Goal: Task Accomplishment & Management: Use online tool/utility

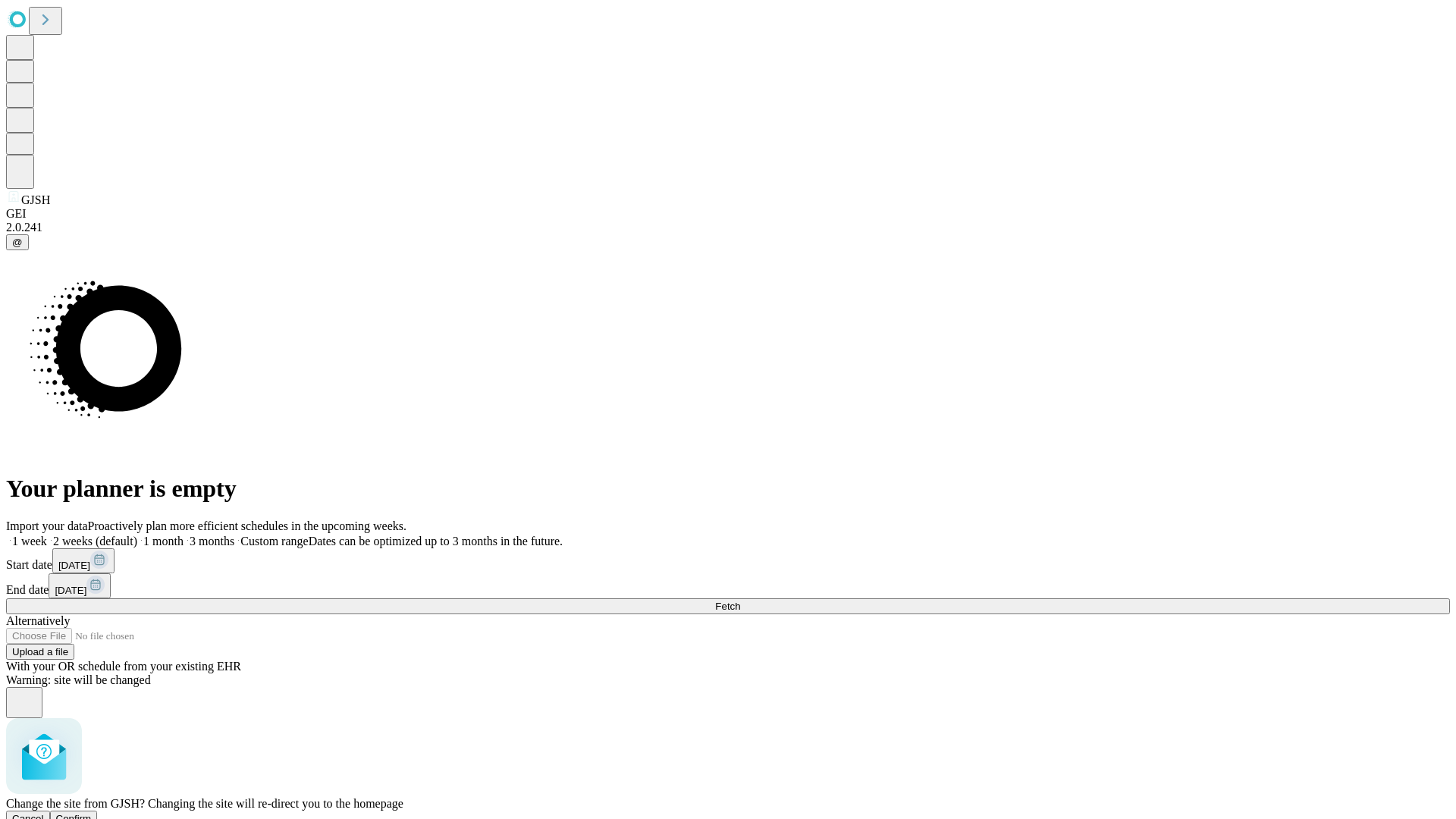
click at [92, 813] on span "Confirm" at bounding box center [74, 819] width 36 height 11
click at [183, 535] on label "1 month" at bounding box center [160, 541] width 46 height 13
click at [741, 601] on span "Fetch" at bounding box center [728, 606] width 25 height 11
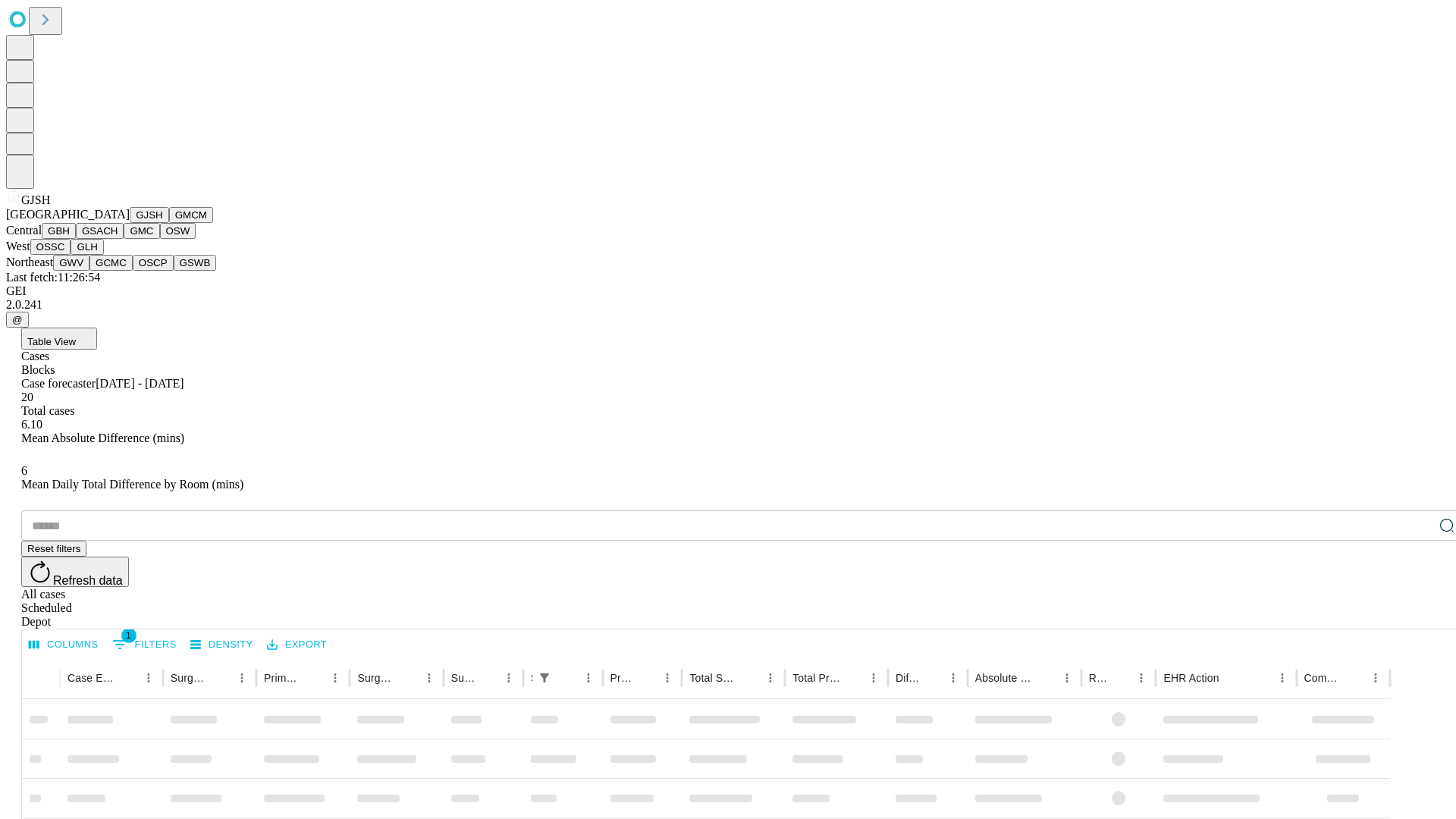
click at [169, 223] on button "GMCM" at bounding box center [191, 215] width 44 height 16
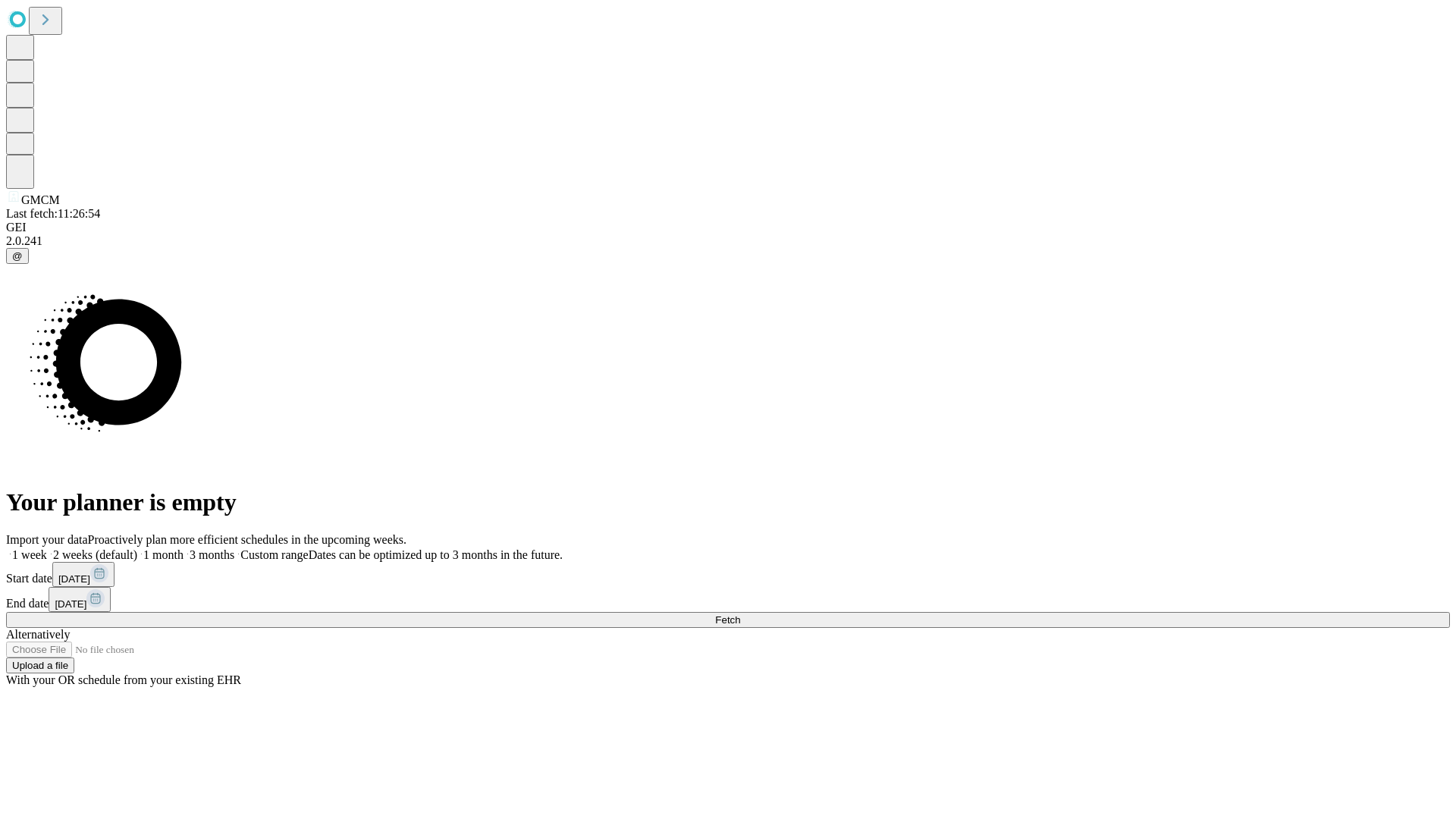
click at [183, 548] on label "1 month" at bounding box center [160, 555] width 46 height 13
click at [741, 614] on span "Fetch" at bounding box center [728, 620] width 25 height 11
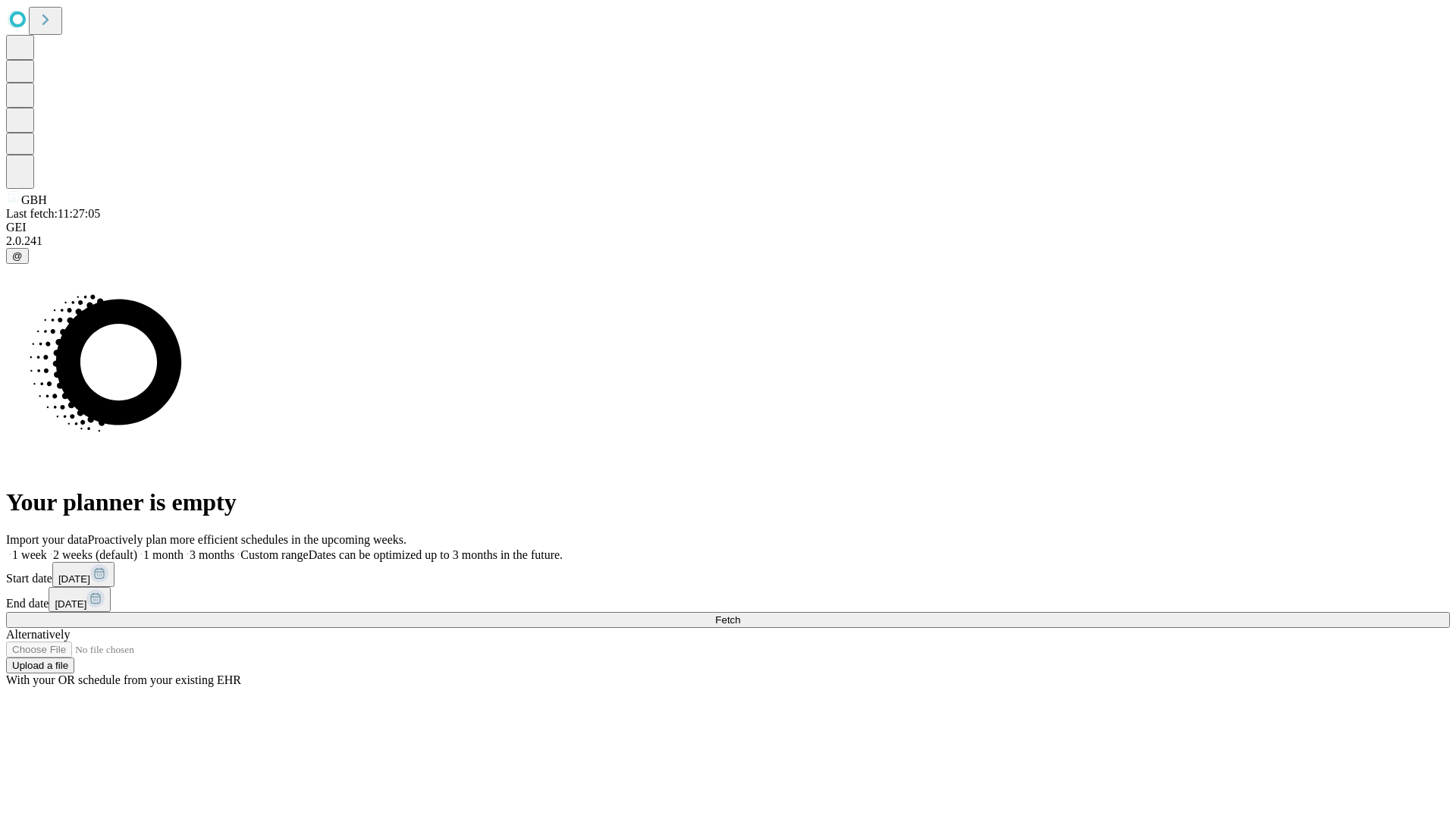
click at [183, 548] on label "1 month" at bounding box center [160, 555] width 46 height 13
click at [741, 614] on span "Fetch" at bounding box center [728, 620] width 25 height 11
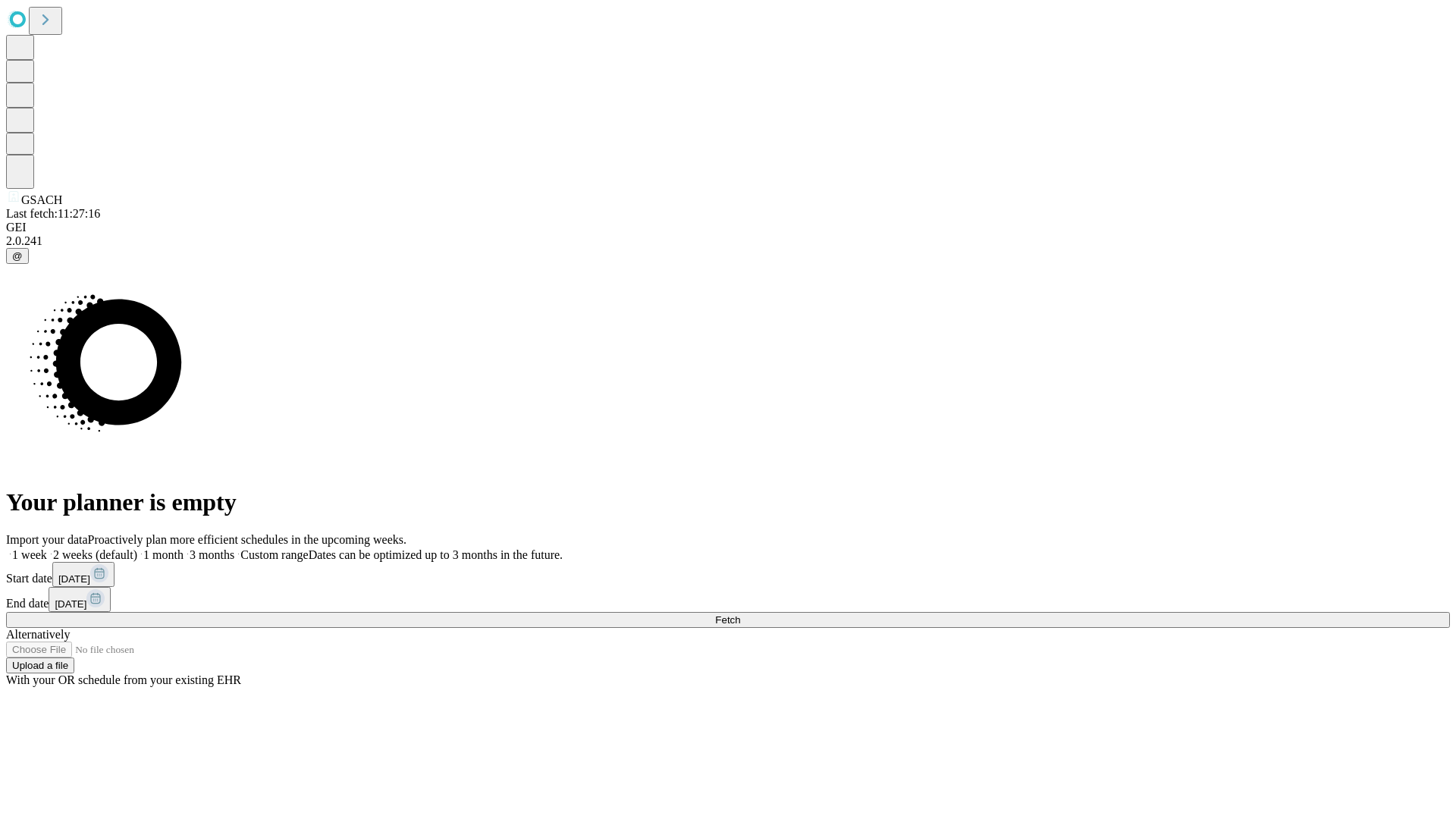
click at [183, 548] on label "1 month" at bounding box center [160, 555] width 46 height 13
click at [741, 614] on span "Fetch" at bounding box center [728, 620] width 25 height 11
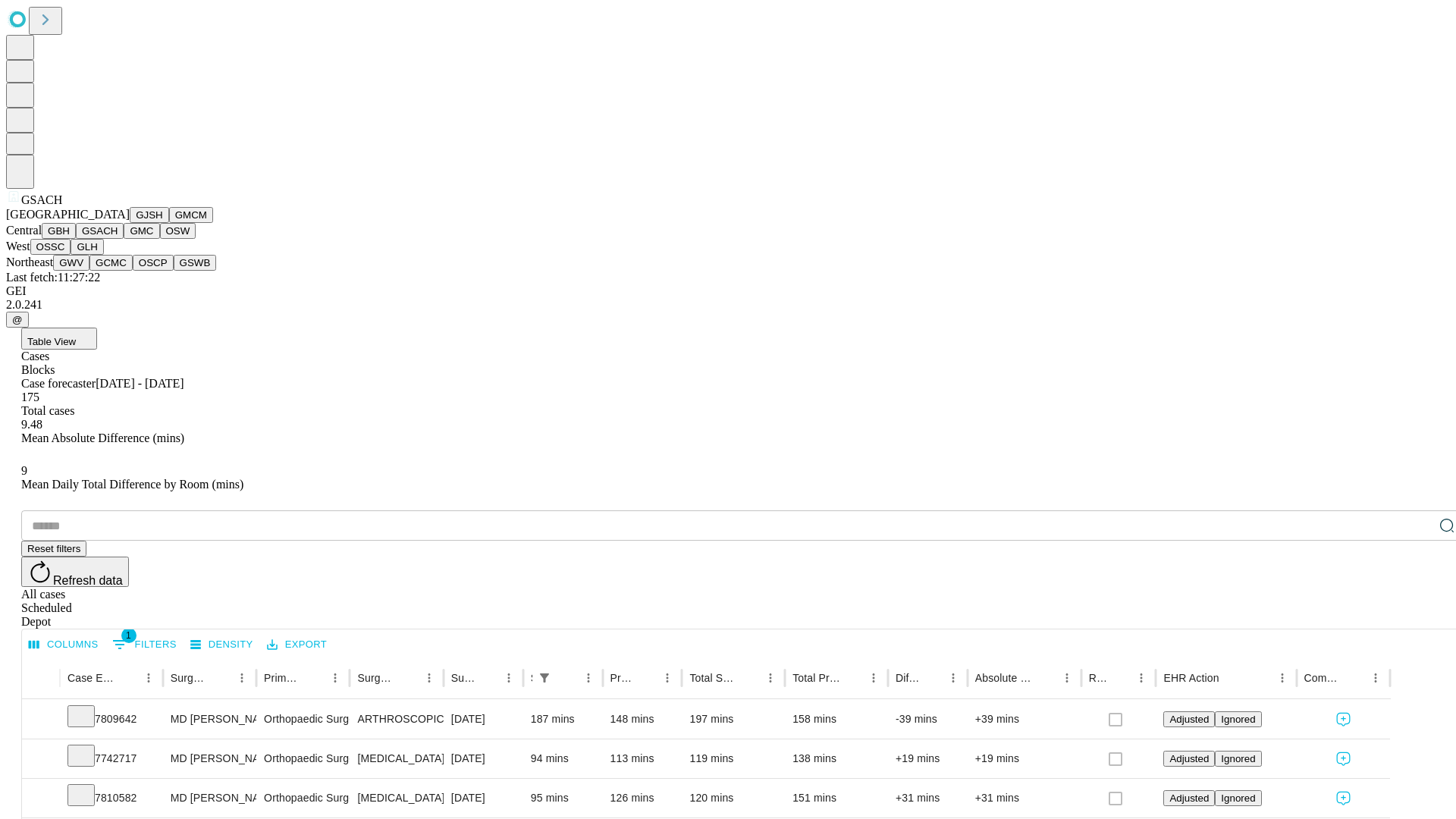
click at [124, 239] on button "GMC" at bounding box center [142, 231] width 36 height 16
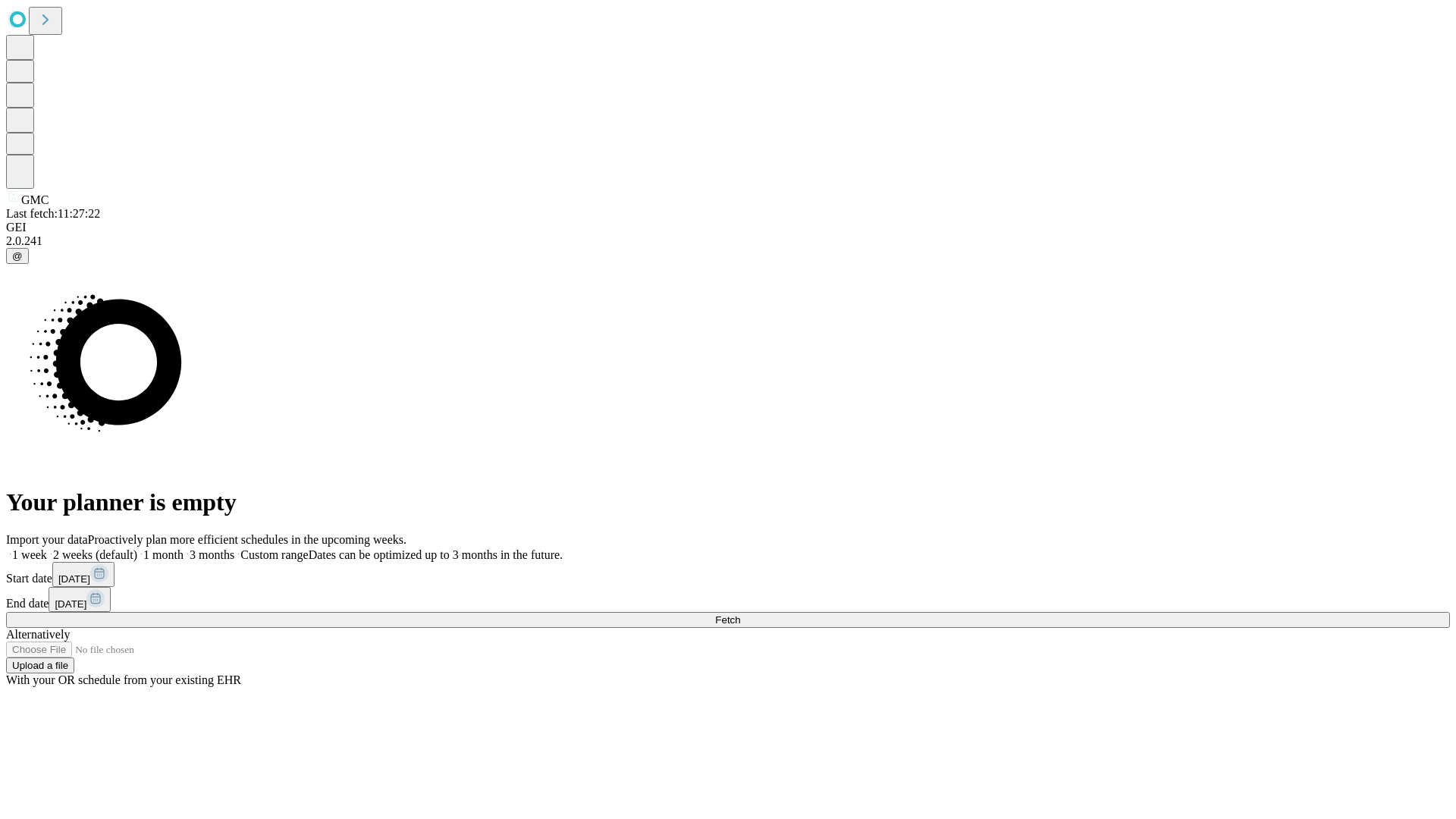
click at [183, 548] on label "1 month" at bounding box center [160, 555] width 46 height 13
click at [741, 614] on span "Fetch" at bounding box center [728, 620] width 25 height 11
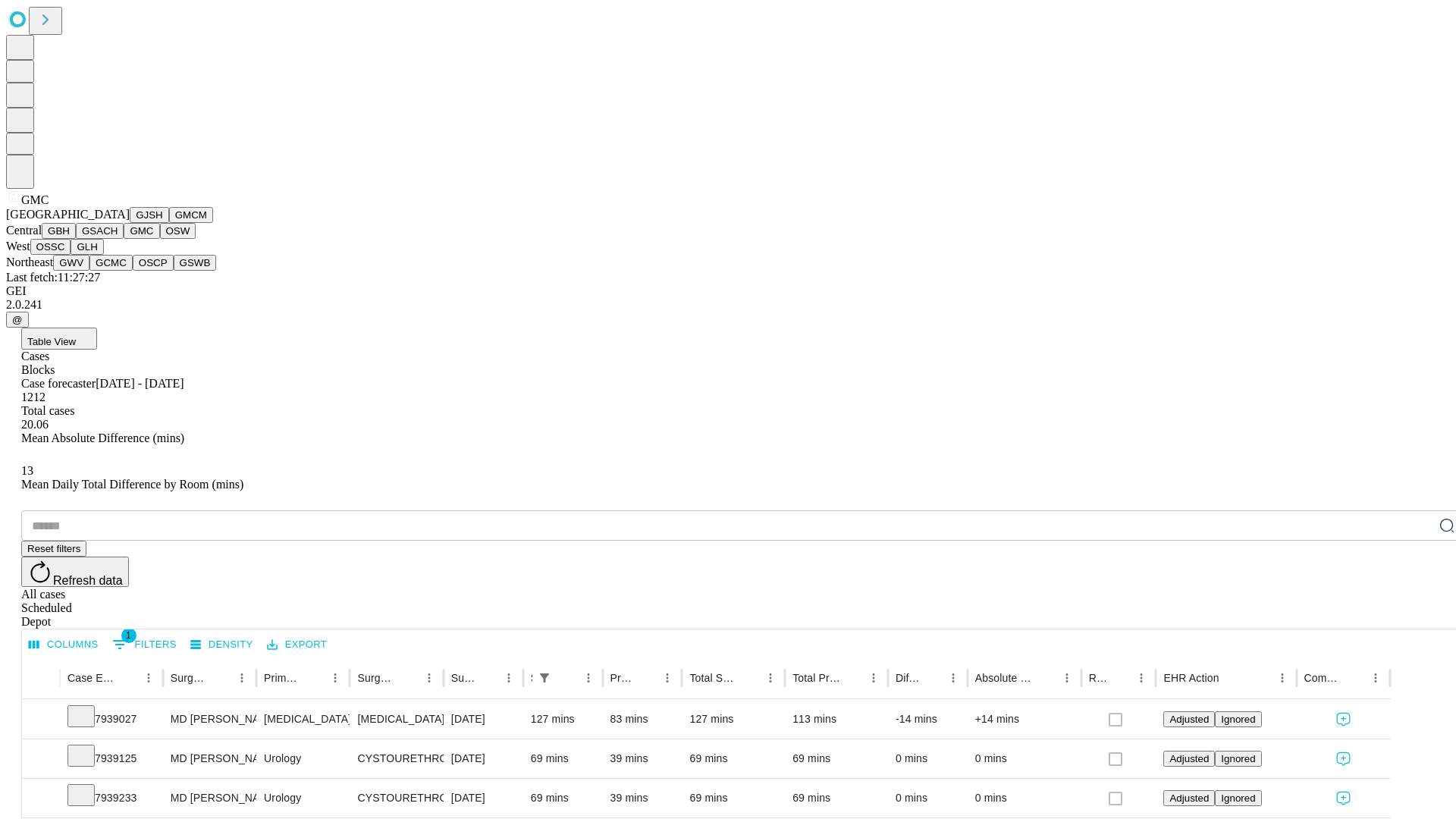
click at [160, 239] on button "OSW" at bounding box center [178, 231] width 37 height 16
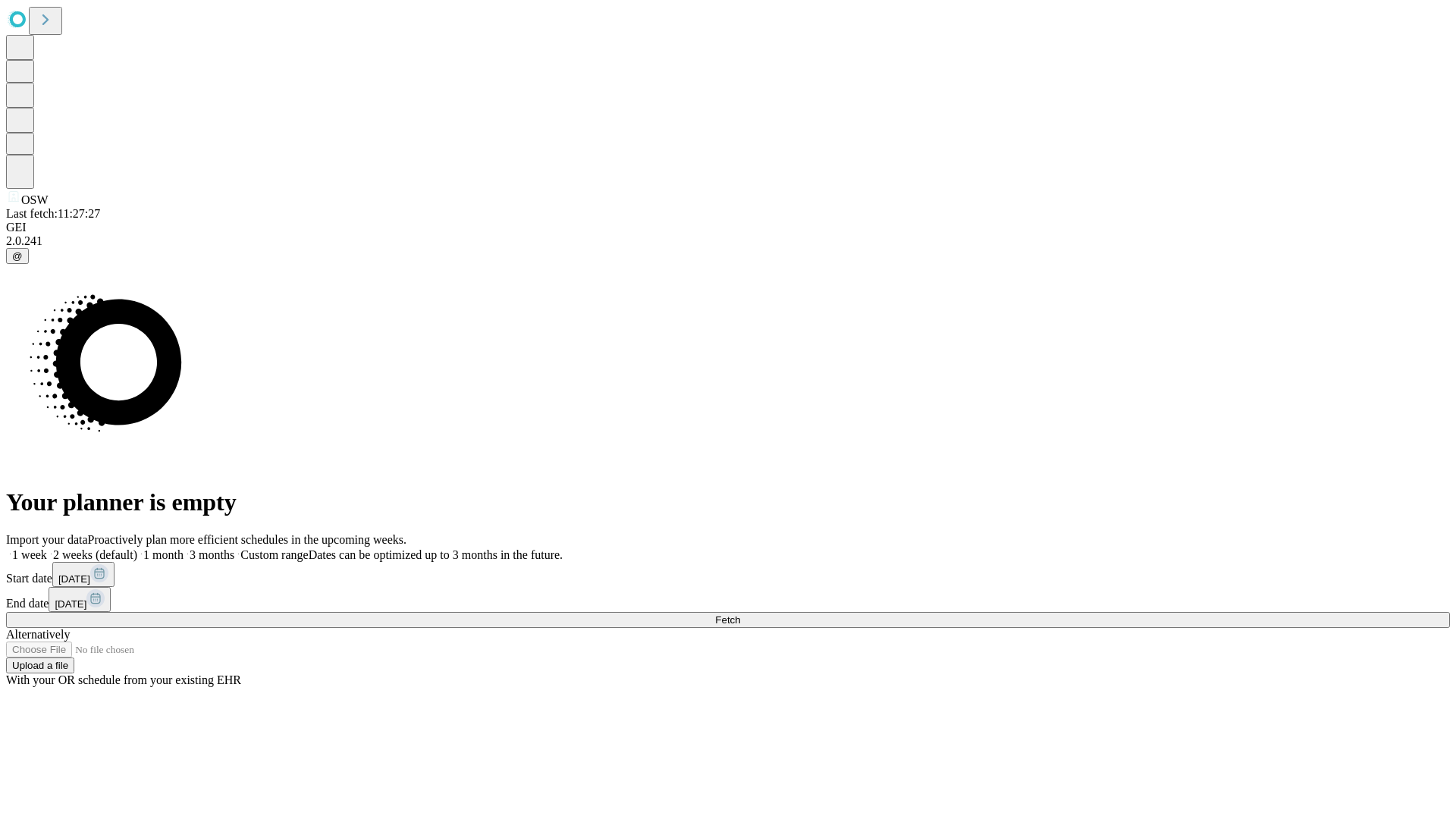
click at [183, 548] on label "1 month" at bounding box center [160, 555] width 46 height 13
click at [741, 614] on span "Fetch" at bounding box center [728, 620] width 25 height 11
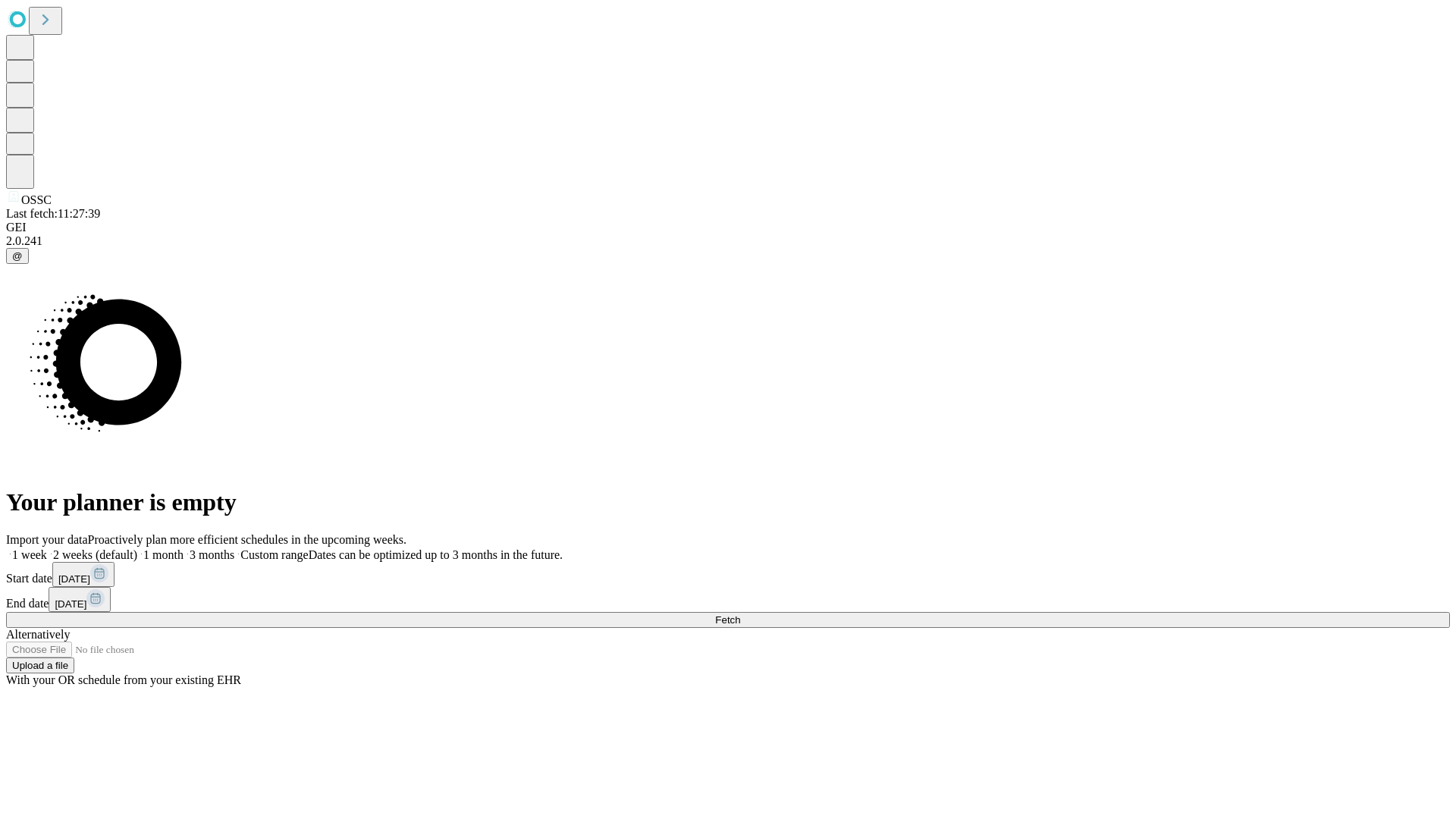
click at [183, 548] on label "1 month" at bounding box center [160, 555] width 46 height 13
click at [741, 614] on span "Fetch" at bounding box center [728, 620] width 25 height 11
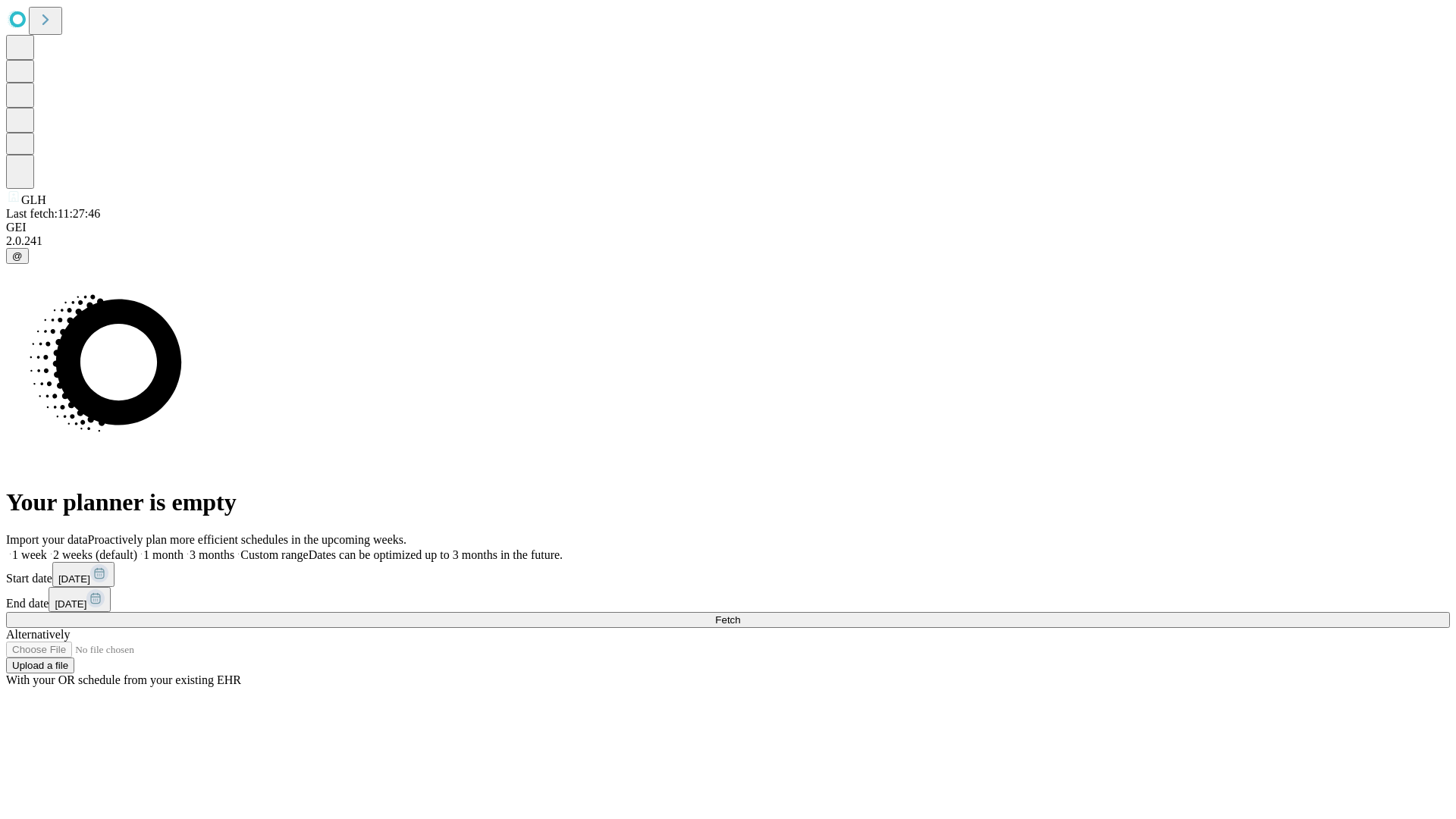
click at [183, 548] on label "1 month" at bounding box center [160, 555] width 46 height 13
click at [741, 614] on span "Fetch" at bounding box center [728, 620] width 25 height 11
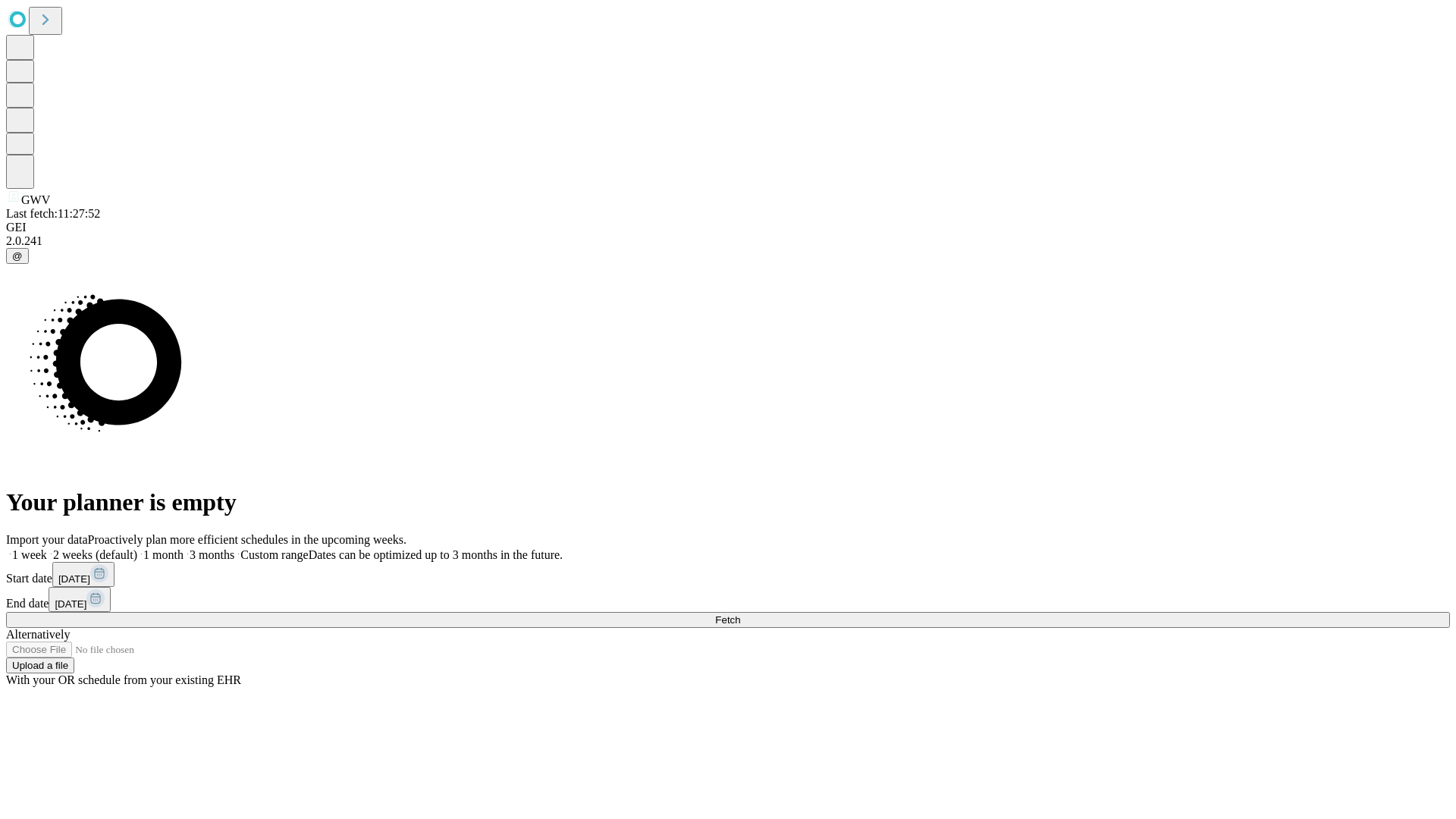
click at [183, 548] on label "1 month" at bounding box center [160, 555] width 46 height 13
click at [741, 614] on span "Fetch" at bounding box center [728, 620] width 25 height 11
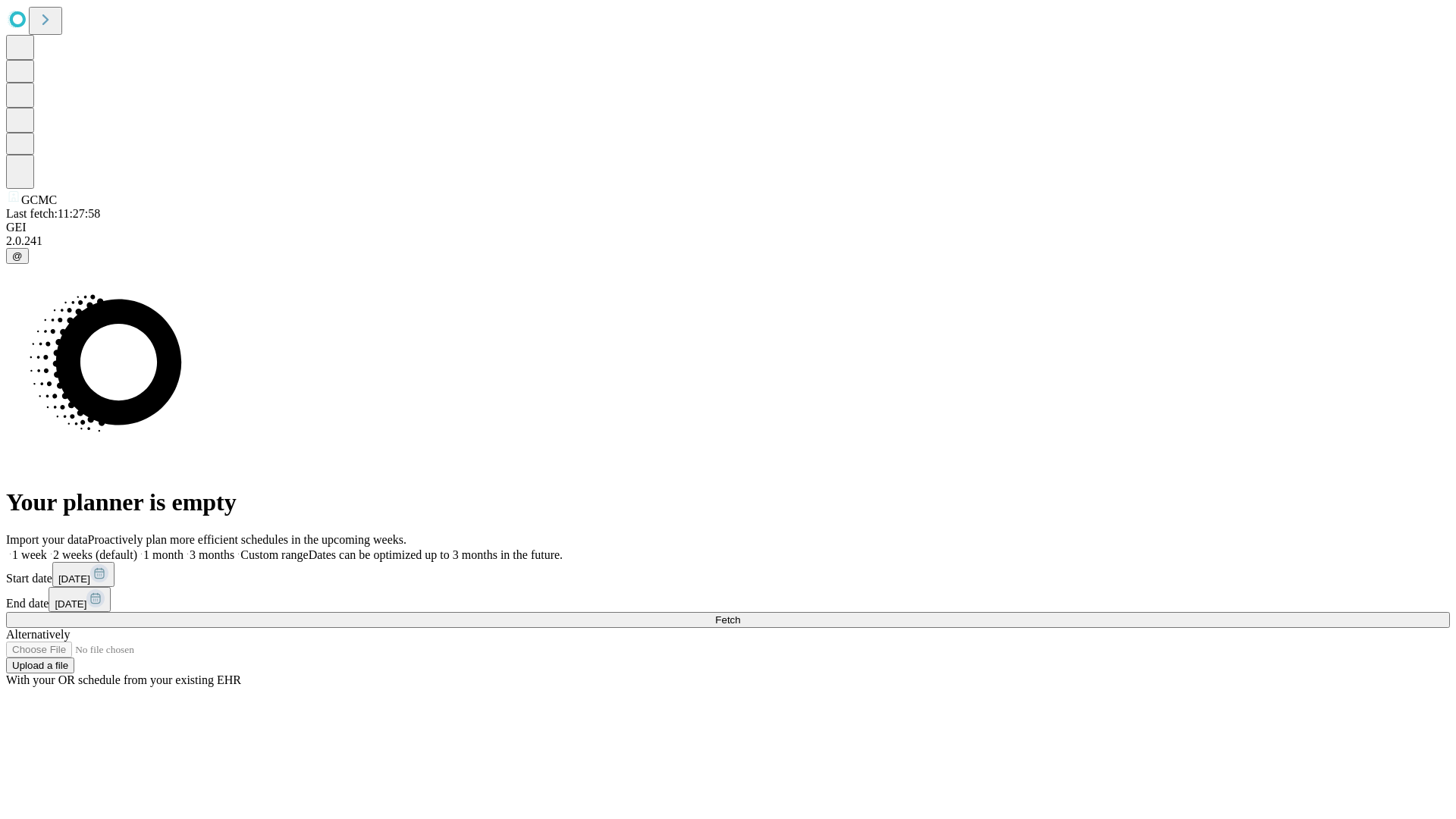
click at [183, 548] on label "1 month" at bounding box center [160, 555] width 46 height 13
click at [741, 614] on span "Fetch" at bounding box center [728, 620] width 25 height 11
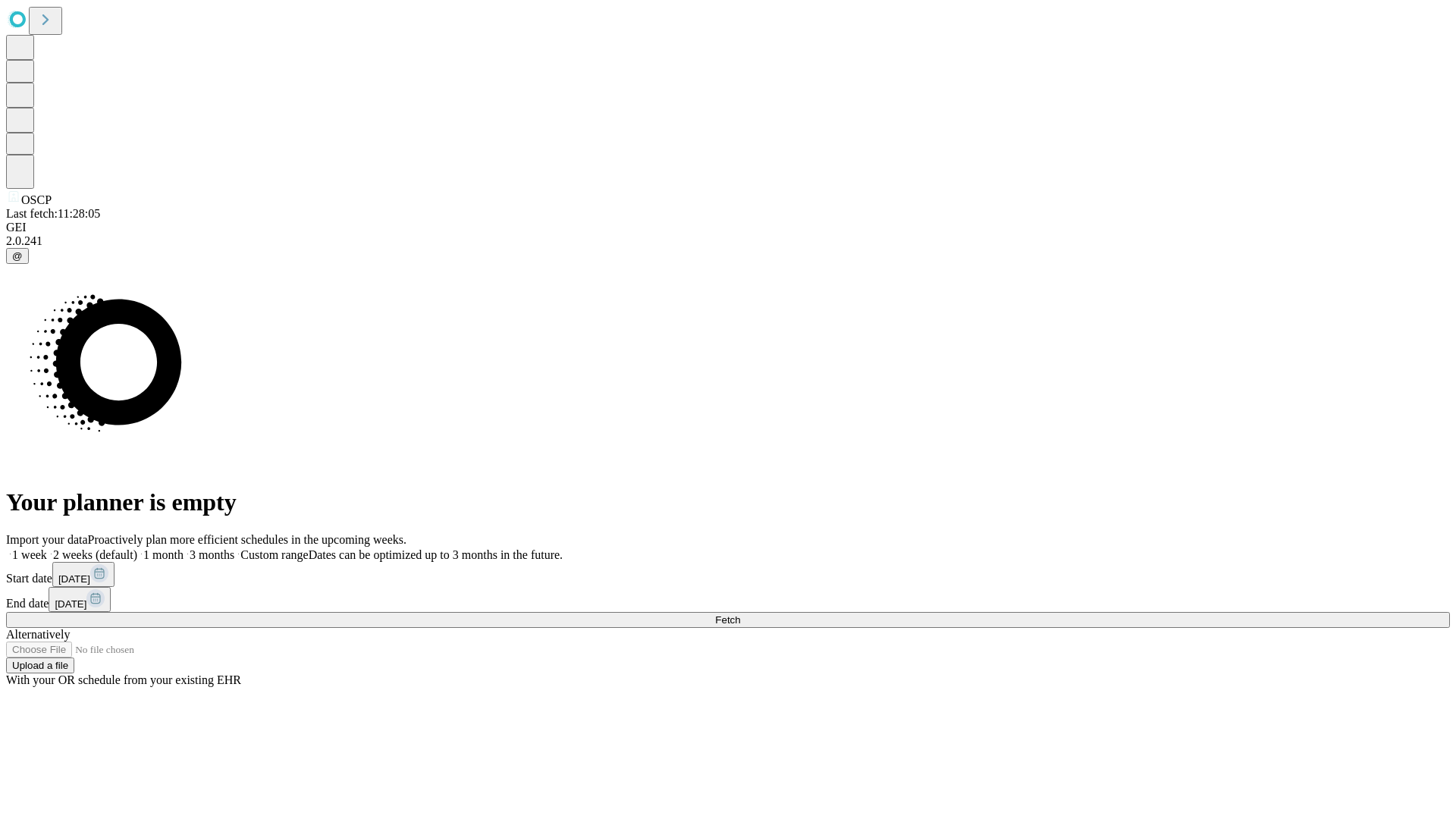
click at [183, 548] on label "1 month" at bounding box center [160, 555] width 46 height 13
click at [741, 614] on span "Fetch" at bounding box center [728, 620] width 25 height 11
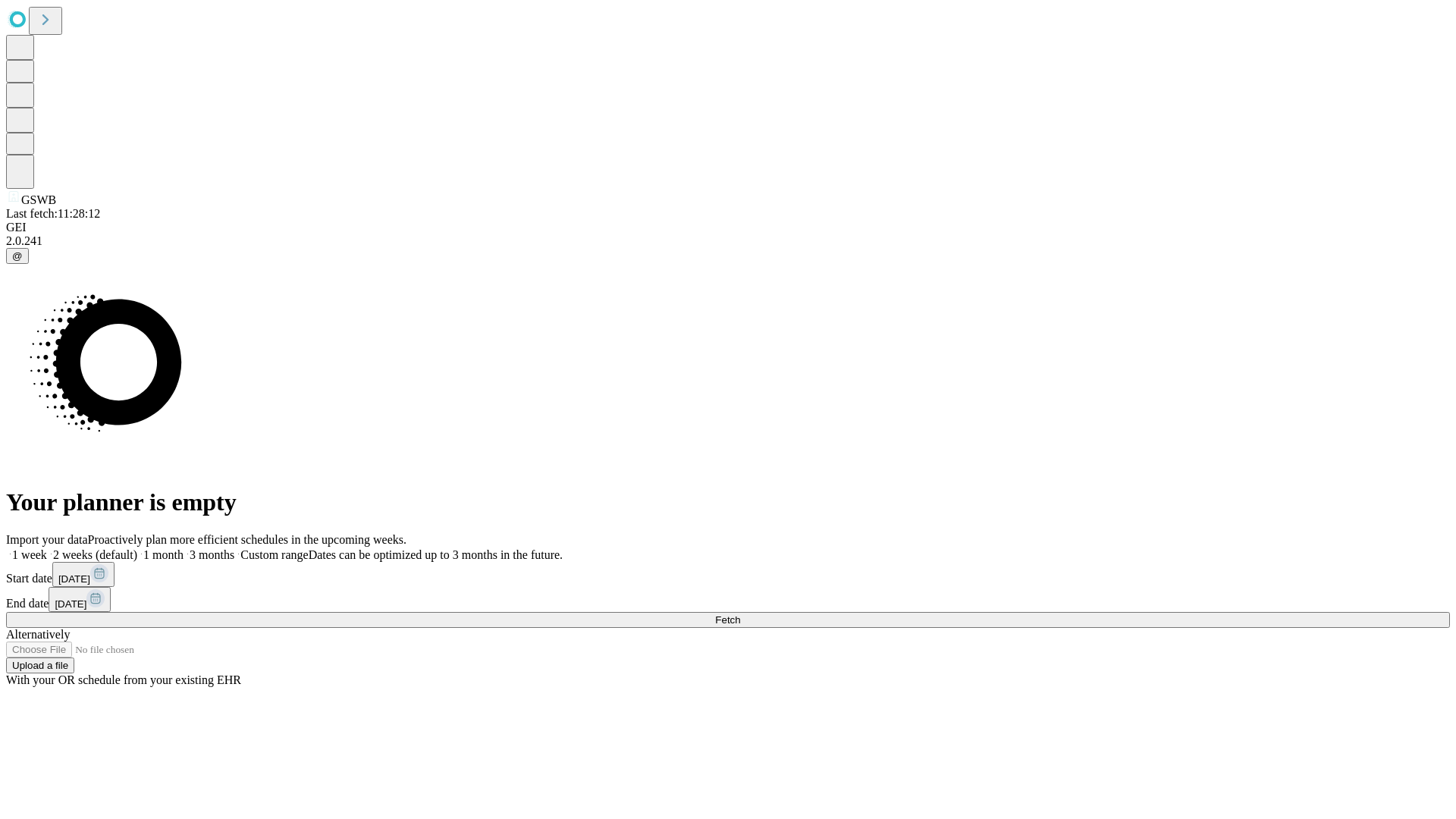
click at [183, 548] on label "1 month" at bounding box center [160, 555] width 46 height 13
click at [741, 614] on span "Fetch" at bounding box center [728, 620] width 25 height 11
